Goal: Information Seeking & Learning: Check status

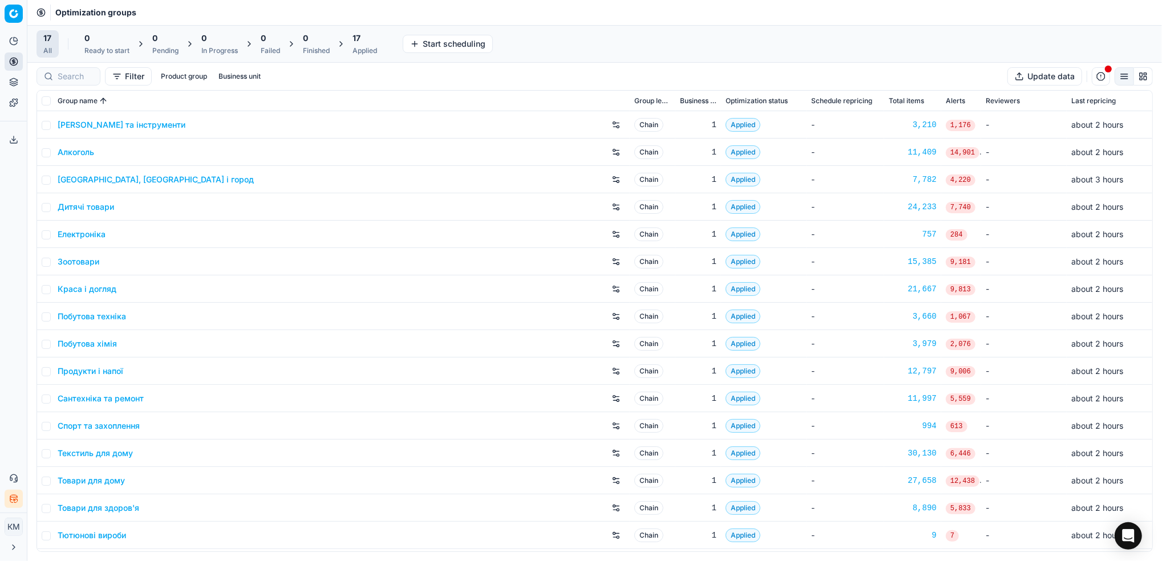
click at [91, 289] on link "Краса і догляд" at bounding box center [87, 289] width 59 height 11
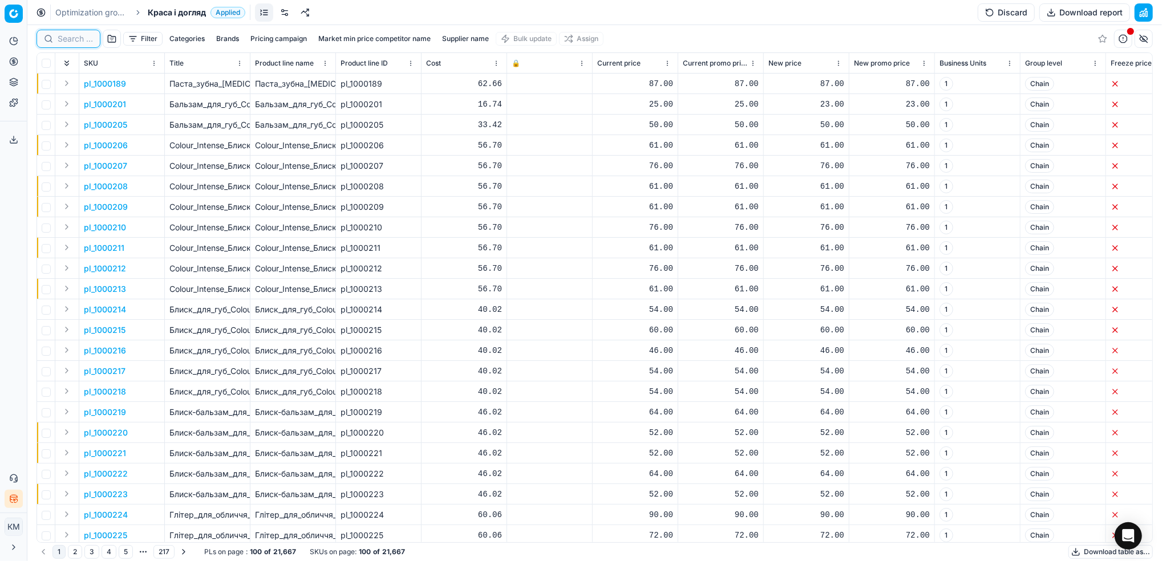
click at [70, 38] on input at bounding box center [75, 38] width 35 height 11
paste input "1229109"
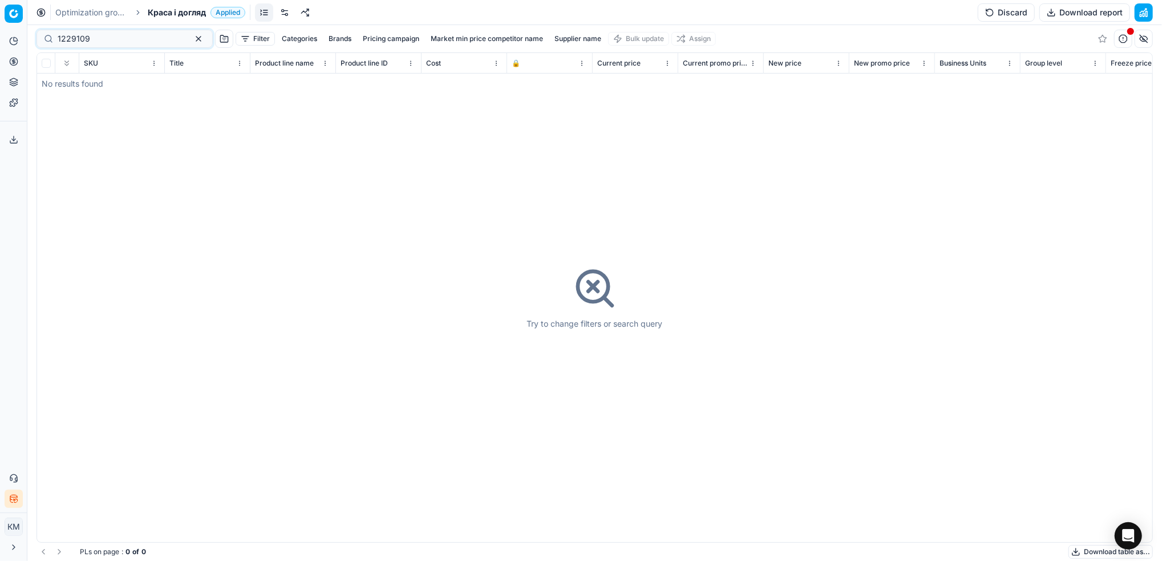
click at [66, 45] on div "1229109" at bounding box center [125, 39] width 176 height 18
click at [68, 41] on input "1229109" at bounding box center [120, 38] width 125 height 11
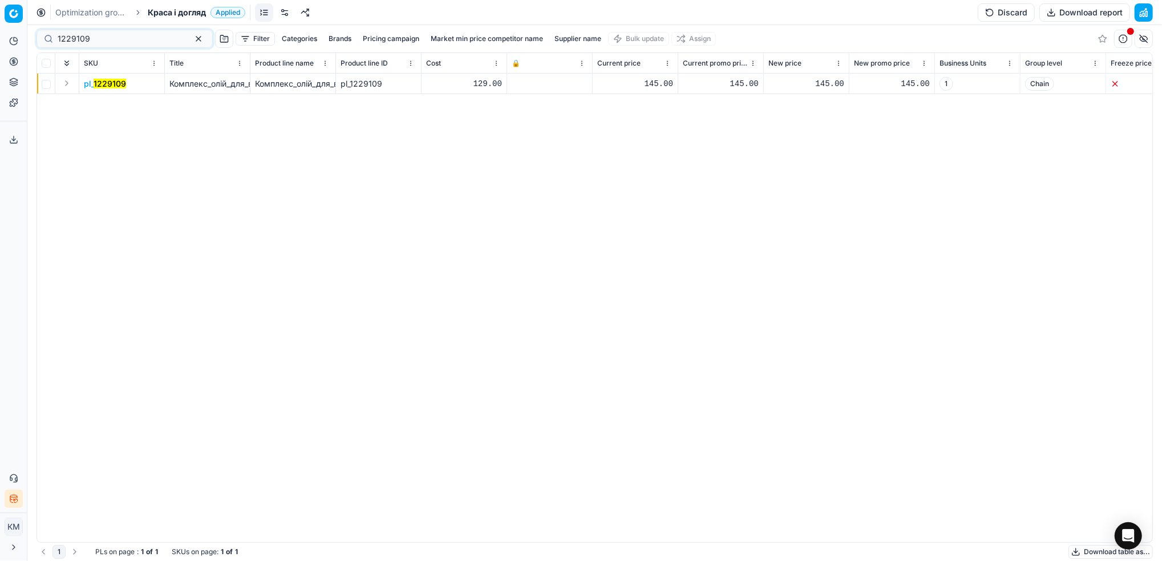
click at [116, 88] on span "pl_ 1229109" at bounding box center [105, 83] width 42 height 11
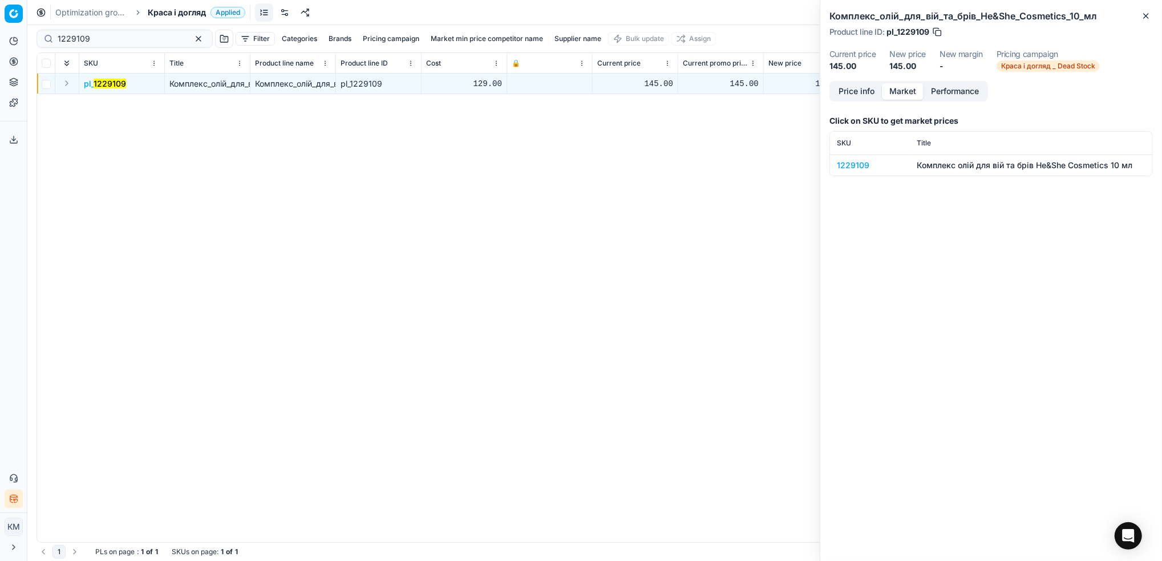
click at [911, 91] on button "Market" at bounding box center [903, 91] width 42 height 17
click at [856, 167] on div "1229109" at bounding box center [870, 165] width 66 height 11
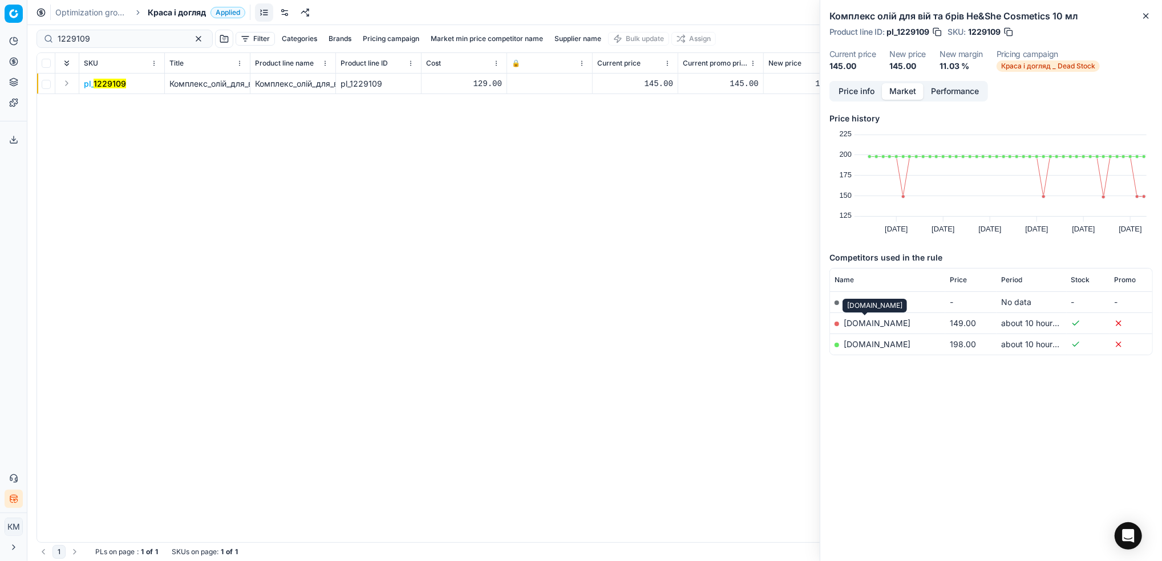
click at [864, 321] on link "[DOMAIN_NAME]" at bounding box center [877, 323] width 67 height 10
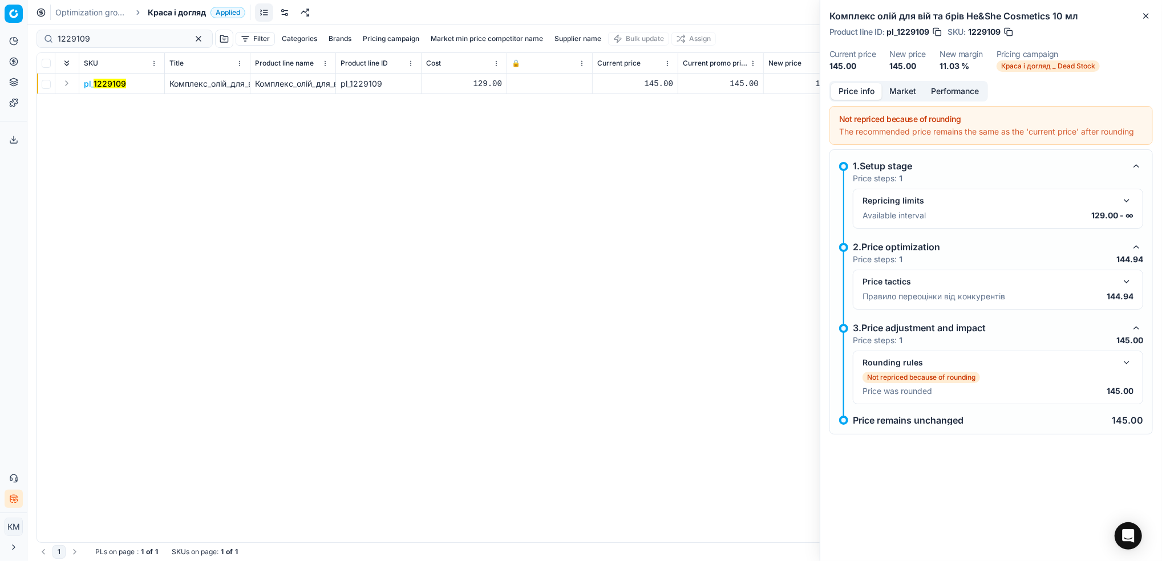
click at [866, 93] on button "Price info" at bounding box center [856, 91] width 51 height 17
click at [945, 94] on button "Performance" at bounding box center [955, 91] width 63 height 17
click at [869, 94] on button "Price info" at bounding box center [856, 91] width 51 height 17
drag, startPoint x: 115, startPoint y: 42, endPoint x: 28, endPoint y: 26, distance: 88.2
click at [2, 35] on div "Pricing platform Analytics Pricing Product portfolio Templates Export service 8…" at bounding box center [581, 280] width 1162 height 561
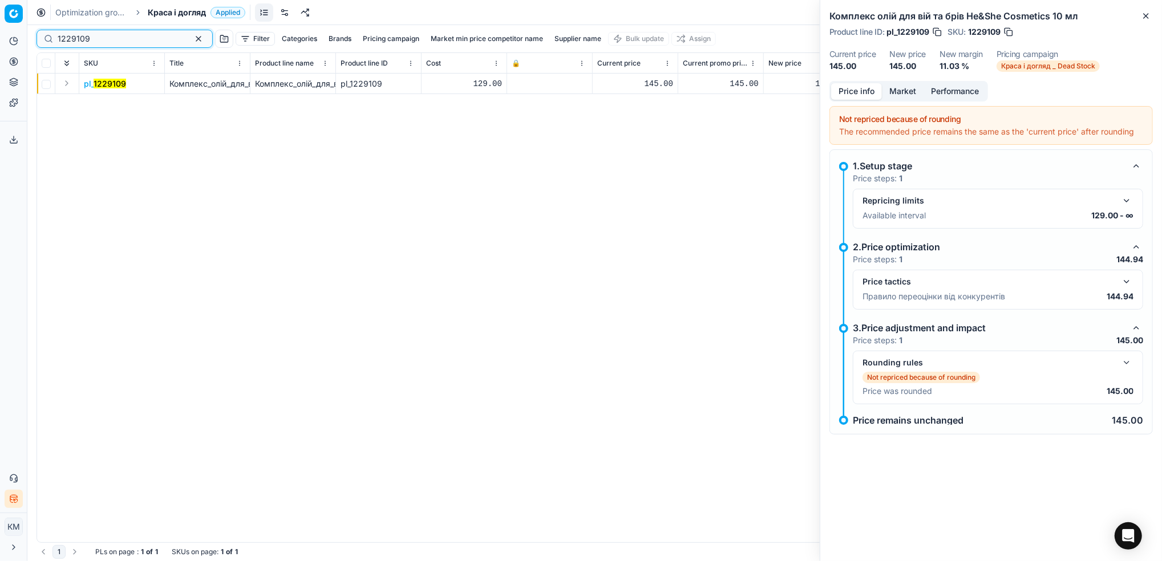
paste input "8"
click at [116, 82] on mark "1229108" at bounding box center [110, 84] width 33 height 10
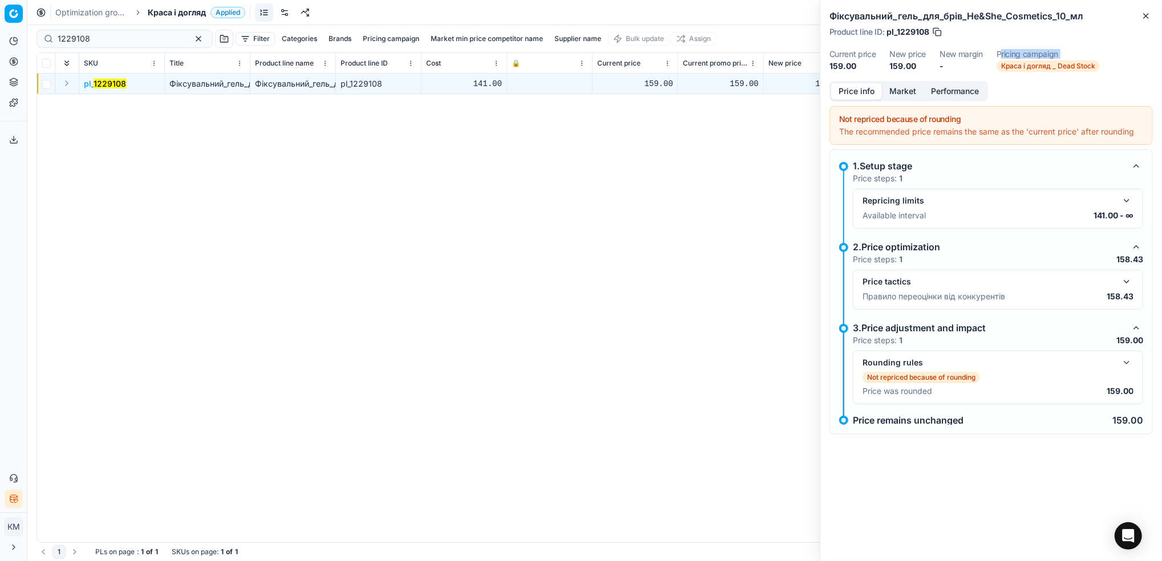
drag, startPoint x: 1136, startPoint y: 76, endPoint x: 1002, endPoint y: 54, distance: 136.0
click at [1002, 54] on div "Фіксувальний_гель_для_брів_He&She_Cosmetics_10_мл Product line ID : pl_1229108 …" at bounding box center [991, 40] width 342 height 81
click at [1099, 47] on div "Фіксувальний_гель_для_брів_He&She_Cosmetics_10_мл Product line ID : pl_1229108 …" at bounding box center [991, 40] width 342 height 81
drag, startPoint x: 1078, startPoint y: 51, endPoint x: 993, endPoint y: 56, distance: 85.2
click at [993, 56] on dl "Current price 159.00 New price 159.00 New margin - Pricing campaign [PERSON_NAM…" at bounding box center [992, 61] width 324 height 22
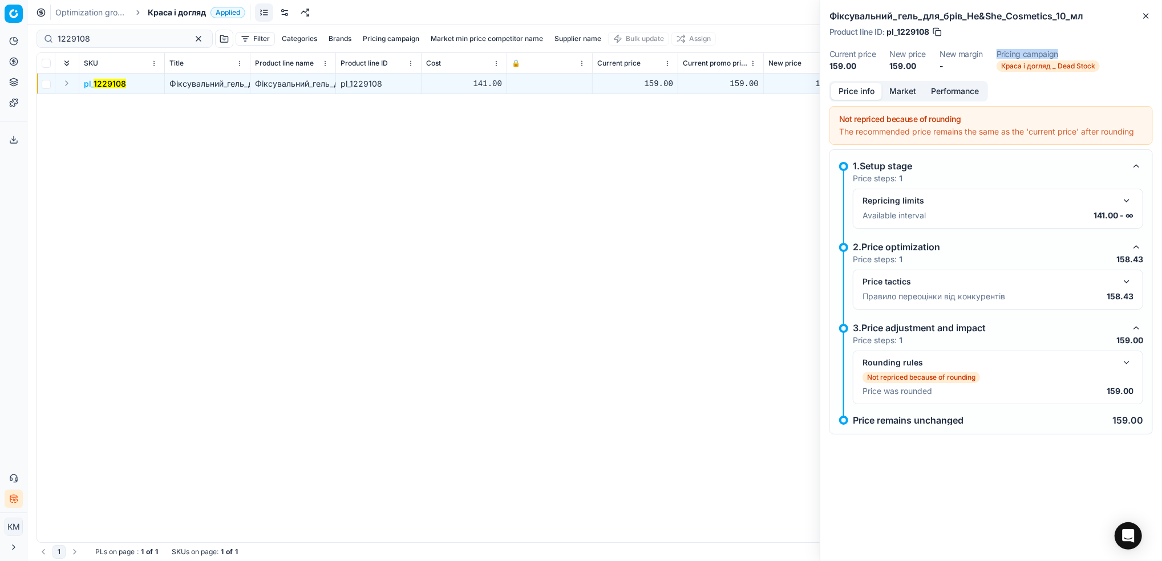
copy dt "Pricing campaign"
drag, startPoint x: 110, startPoint y: 44, endPoint x: 0, endPoint y: 31, distance: 110.9
click at [0, 33] on html "Pricing platform Analytics Pricing Product portfolio Templates Export service 8…" at bounding box center [581, 280] width 1162 height 561
paste input "7"
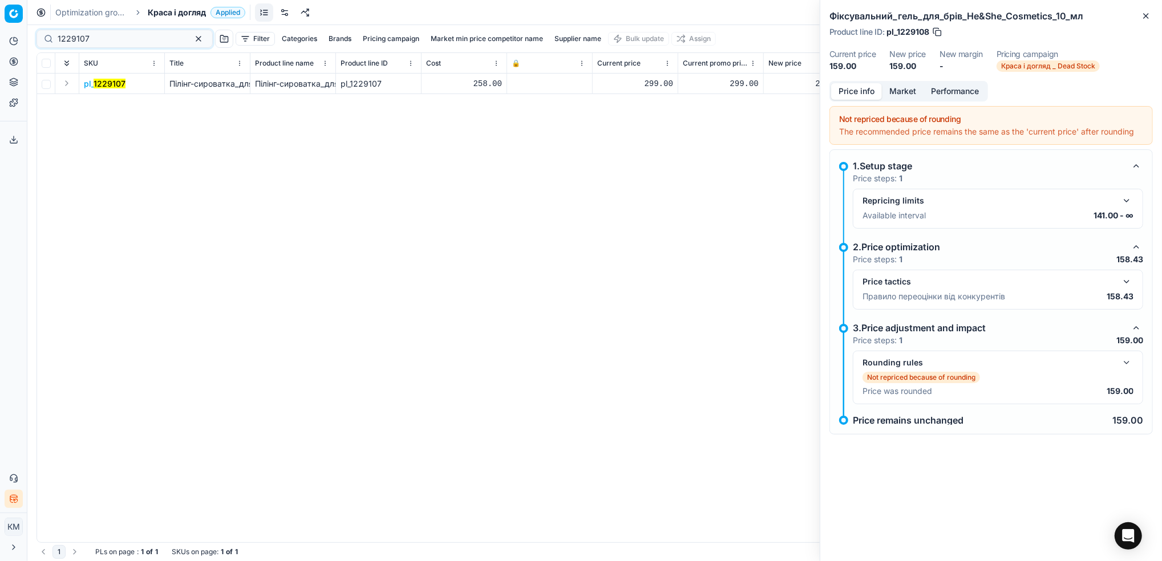
click at [122, 86] on mark "1229107" at bounding box center [110, 84] width 32 height 10
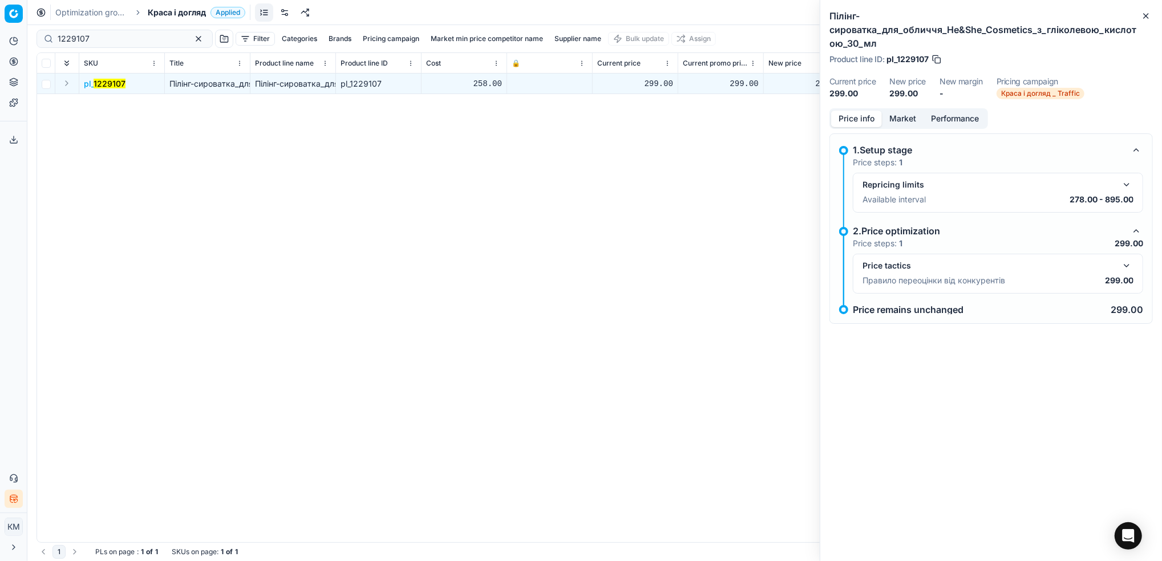
click at [909, 117] on button "Market" at bounding box center [903, 119] width 42 height 17
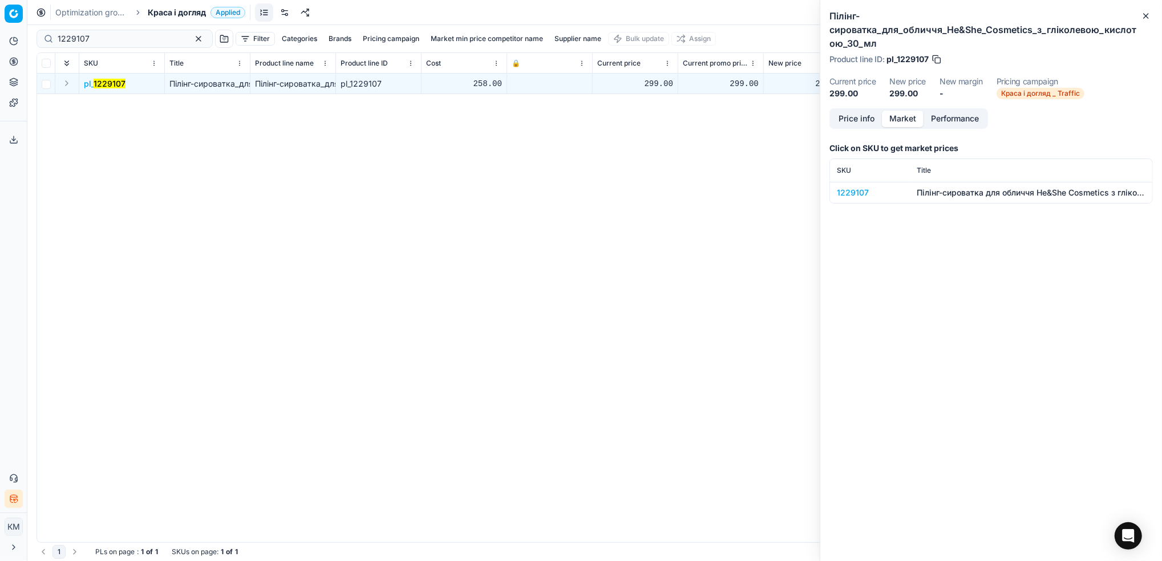
click at [945, 116] on button "Performance" at bounding box center [955, 119] width 63 height 17
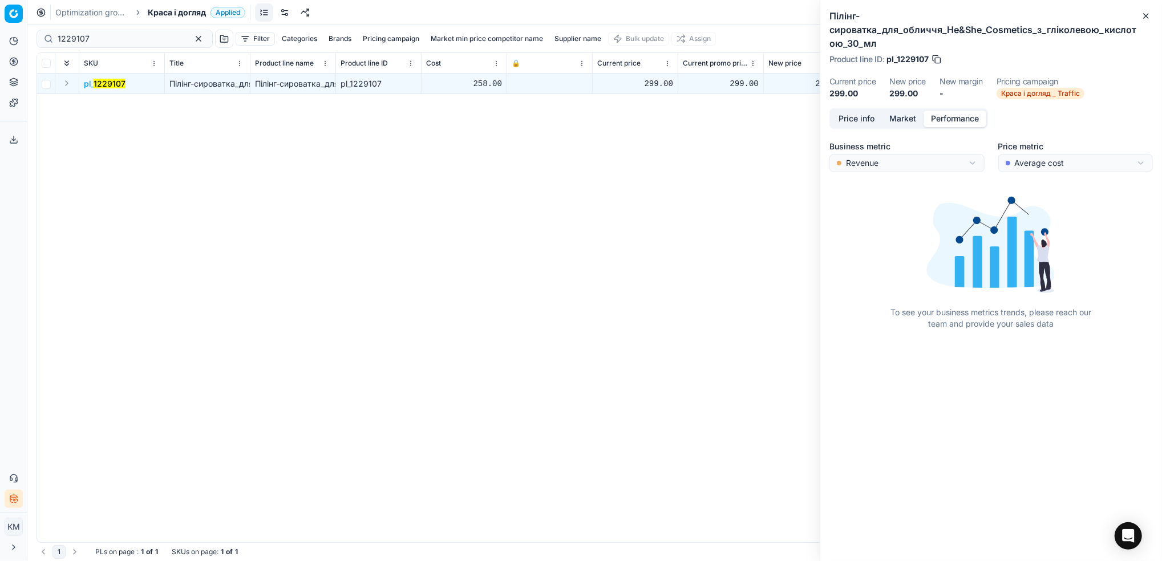
click at [909, 117] on button "Market" at bounding box center [903, 119] width 42 height 17
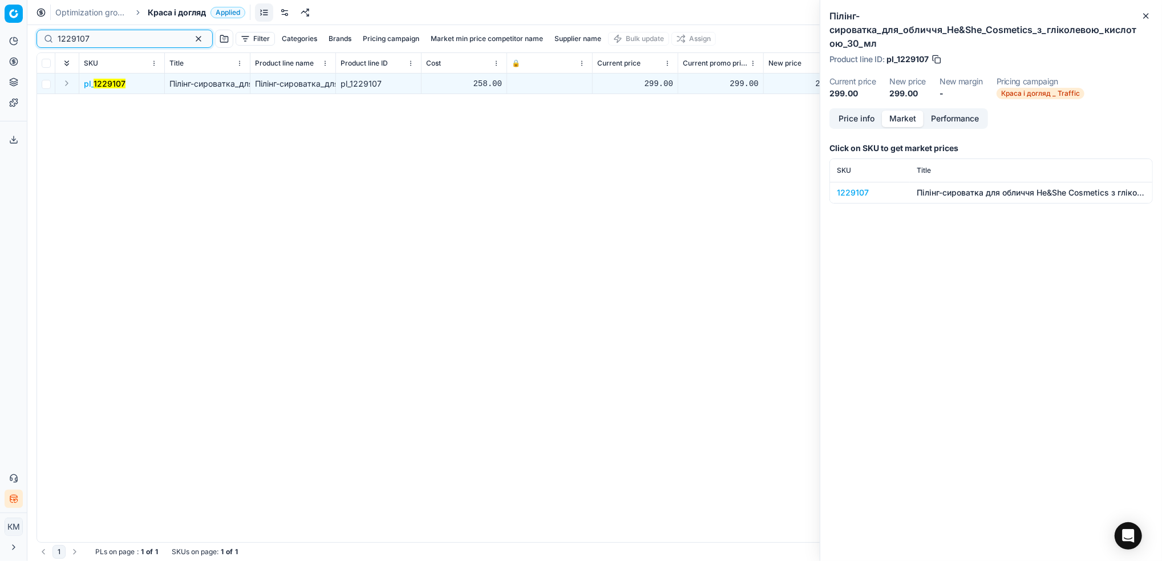
drag, startPoint x: 101, startPoint y: 37, endPoint x: 217, endPoint y: 29, distance: 116.6
click at [0, 35] on html "Pricing platform Analytics Pricing Product portfolio Templates Export service 8…" at bounding box center [581, 280] width 1162 height 561
paste input "4"
type input "1229104"
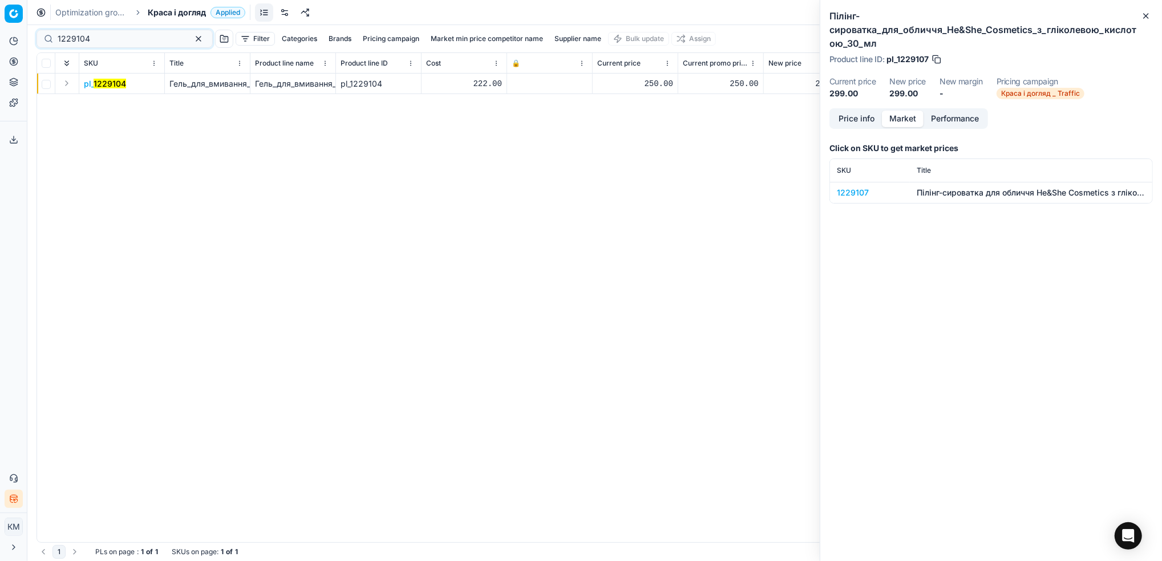
click at [108, 85] on mark "1229104" at bounding box center [110, 84] width 33 height 10
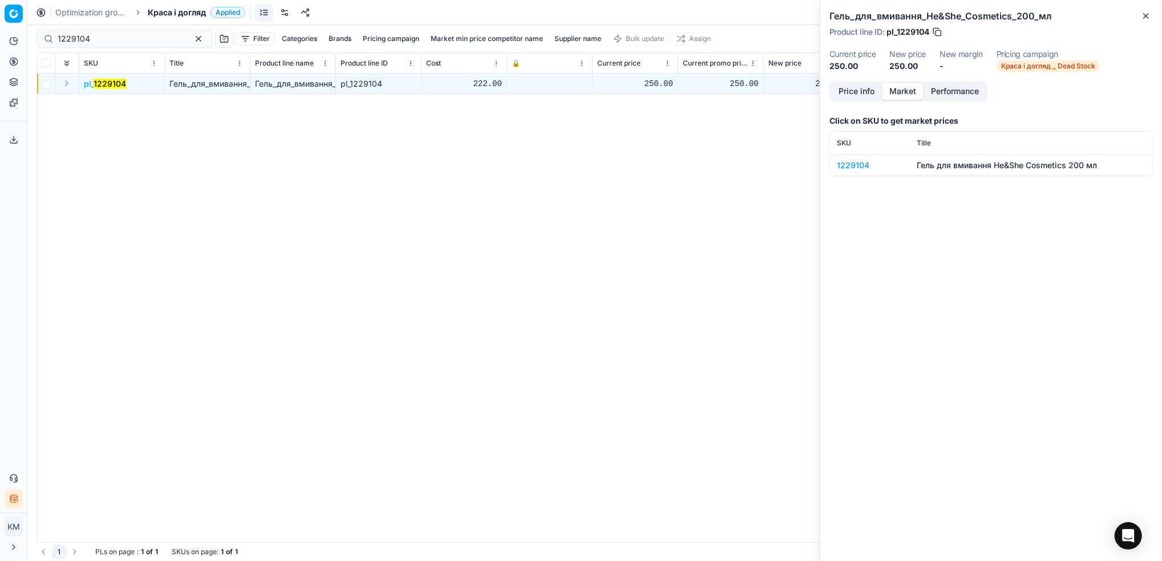
click at [945, 88] on button "Performance" at bounding box center [955, 91] width 63 height 17
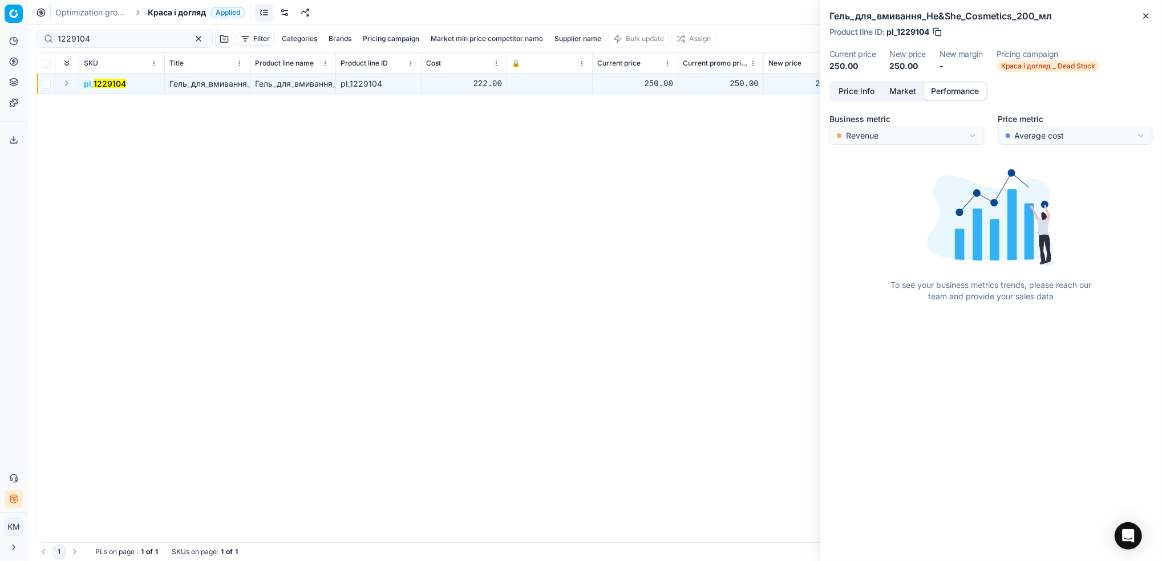
click at [914, 90] on button "Market" at bounding box center [903, 91] width 42 height 17
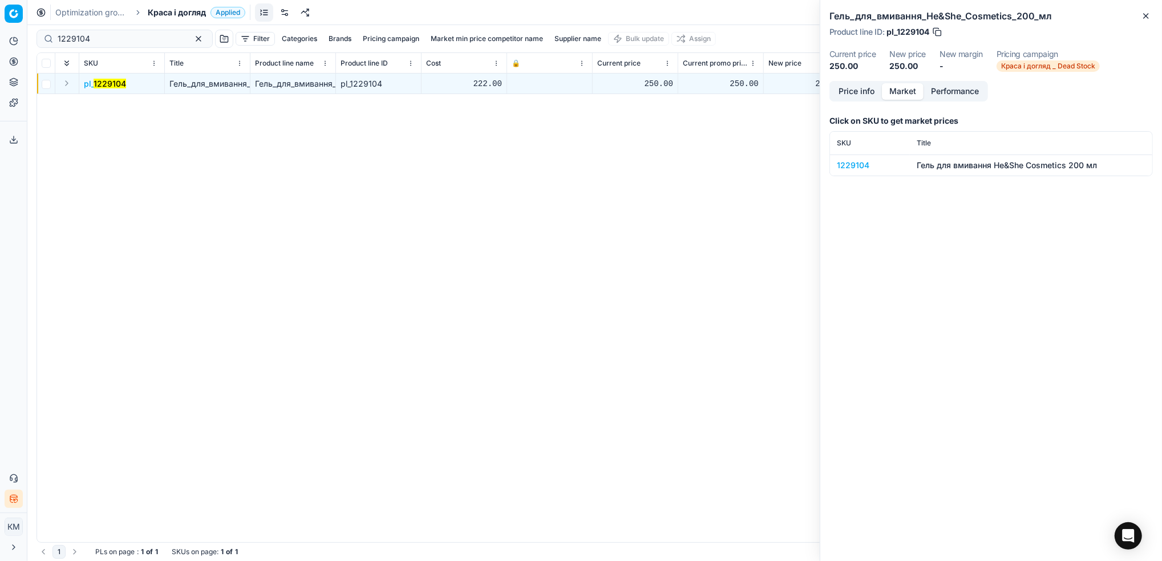
click at [874, 90] on button "Price info" at bounding box center [856, 91] width 51 height 17
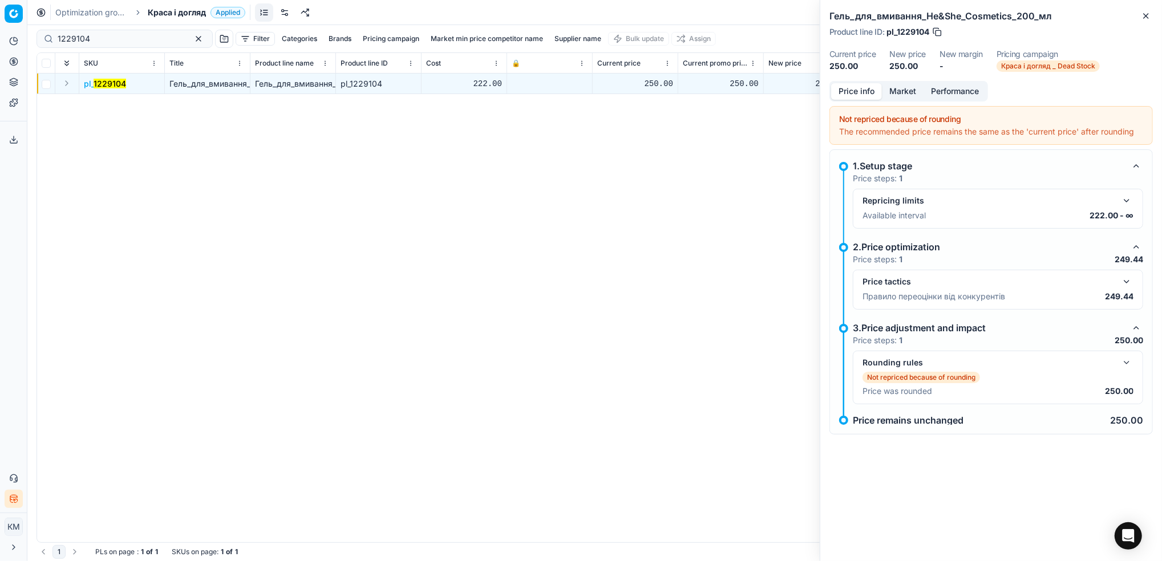
click at [898, 90] on button "Market" at bounding box center [903, 91] width 42 height 17
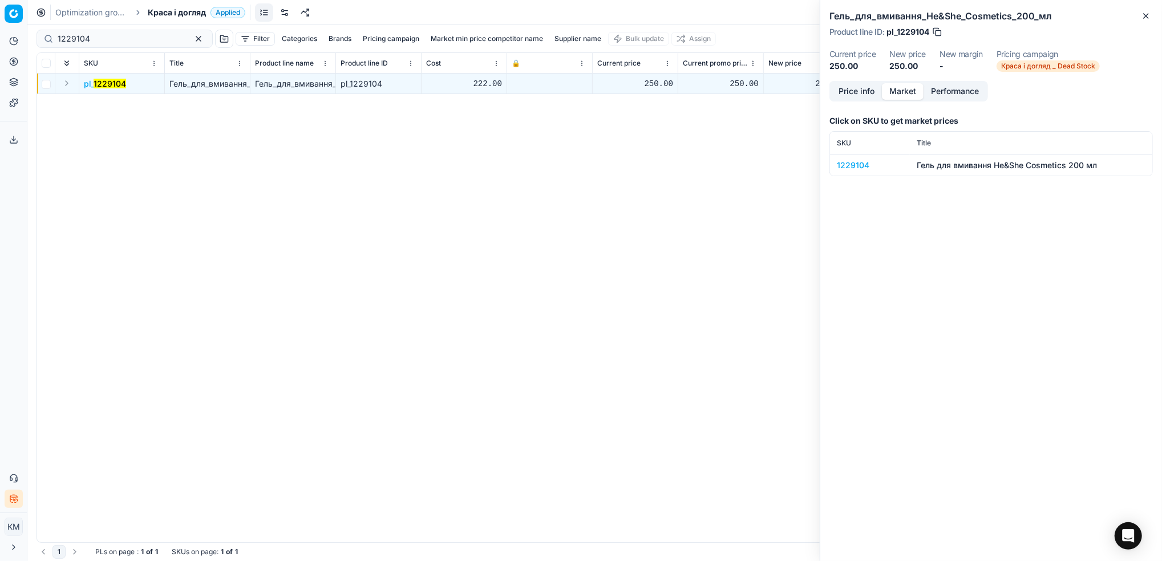
click at [856, 163] on div "1229104" at bounding box center [870, 165] width 66 height 11
